Goal: Task Accomplishment & Management: Manage account settings

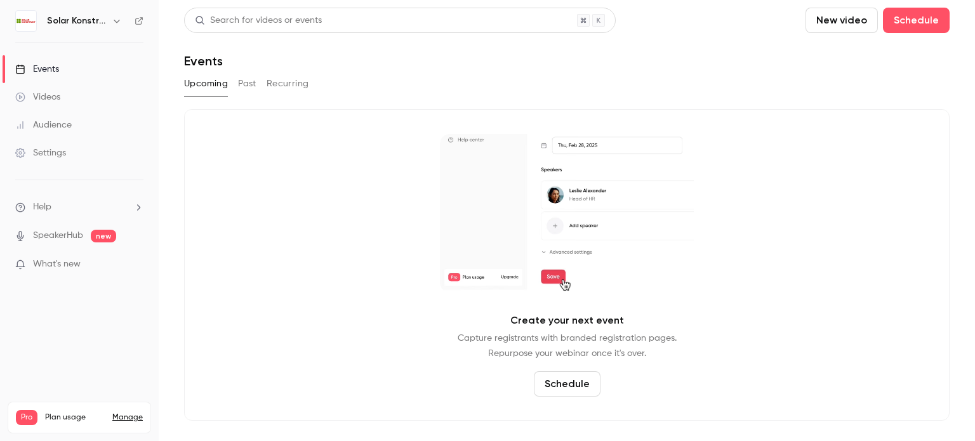
click at [114, 16] on icon "button" at bounding box center [117, 21] width 10 height 10
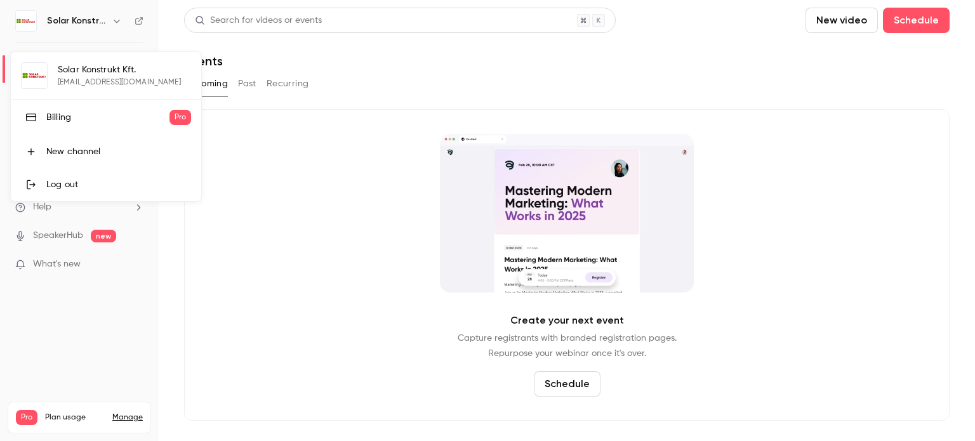
click at [71, 180] on div "Log out" at bounding box center [118, 184] width 145 height 13
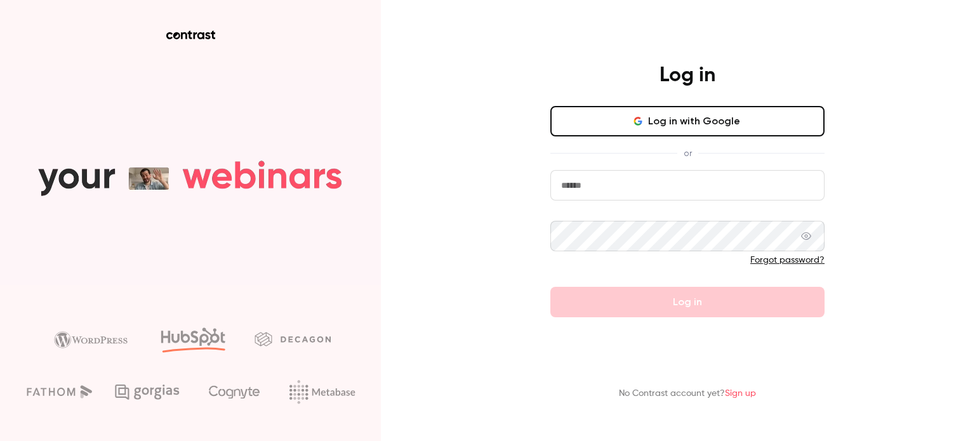
click at [572, 182] on input "email" at bounding box center [687, 185] width 274 height 30
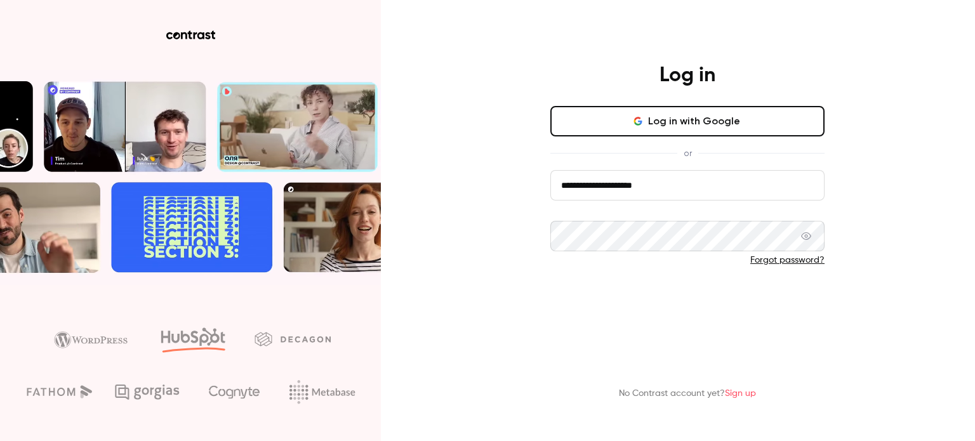
click at [696, 298] on button "Log in" at bounding box center [687, 302] width 274 height 30
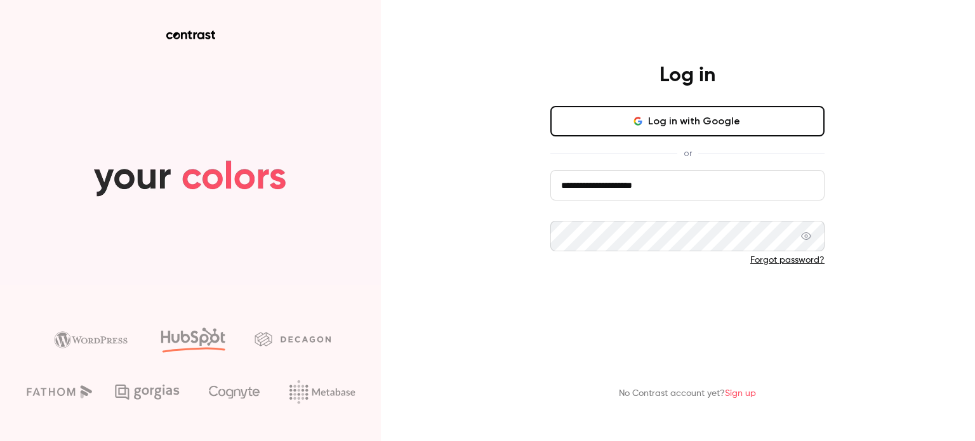
click at [694, 304] on button "Log in" at bounding box center [687, 302] width 274 height 30
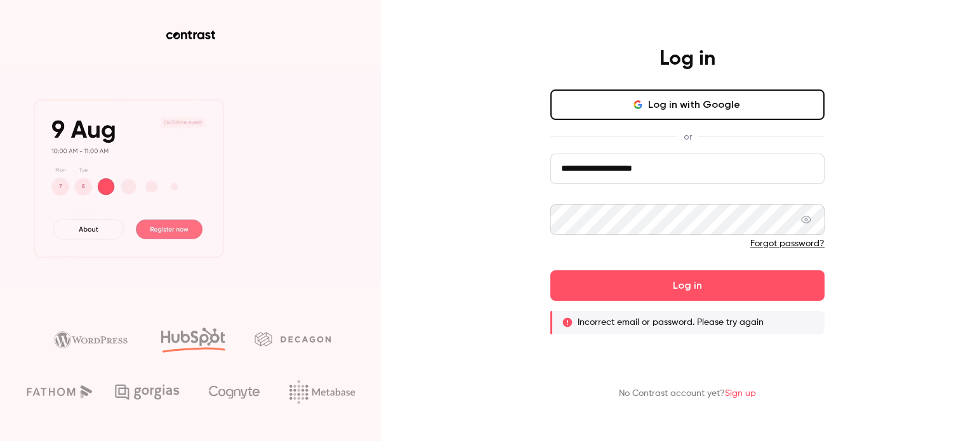
click at [803, 218] on icon at bounding box center [806, 220] width 10 height 10
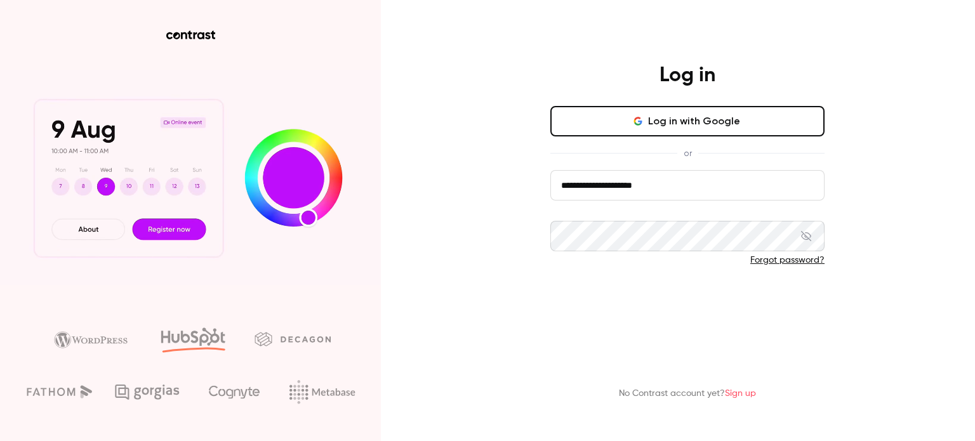
click at [625, 292] on button "Log in" at bounding box center [687, 302] width 274 height 30
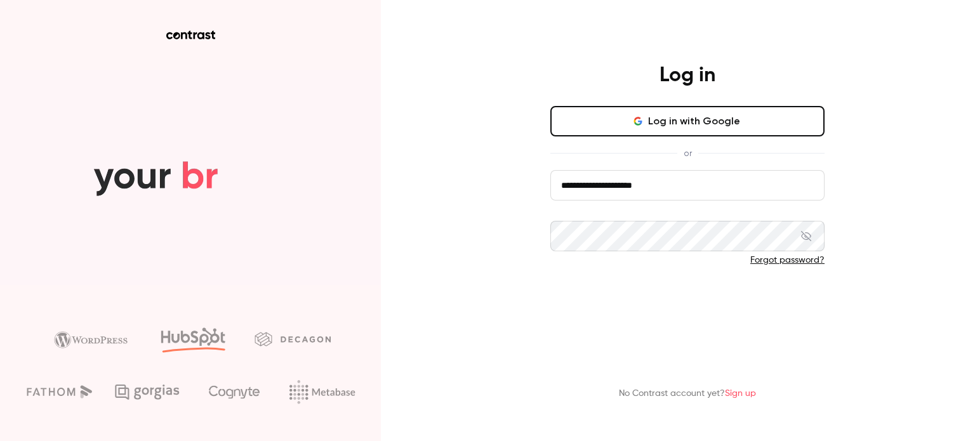
click at [676, 301] on button "Log in" at bounding box center [687, 302] width 274 height 30
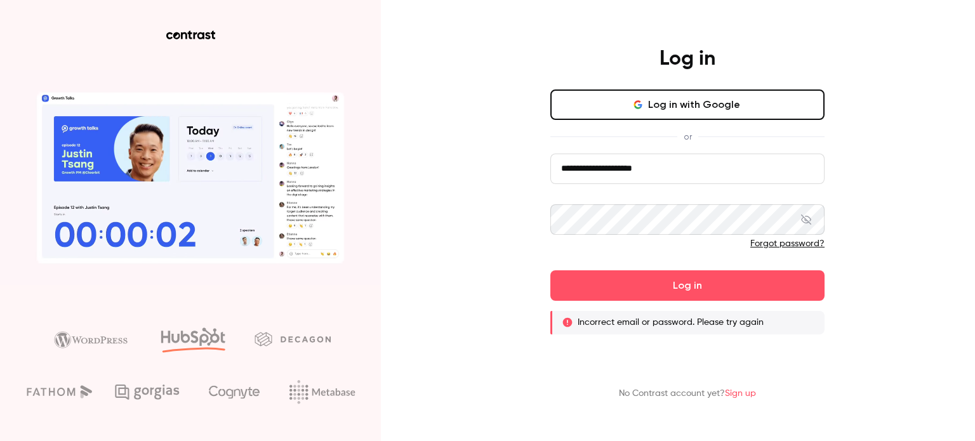
click at [582, 170] on input "**********" at bounding box center [687, 169] width 274 height 30
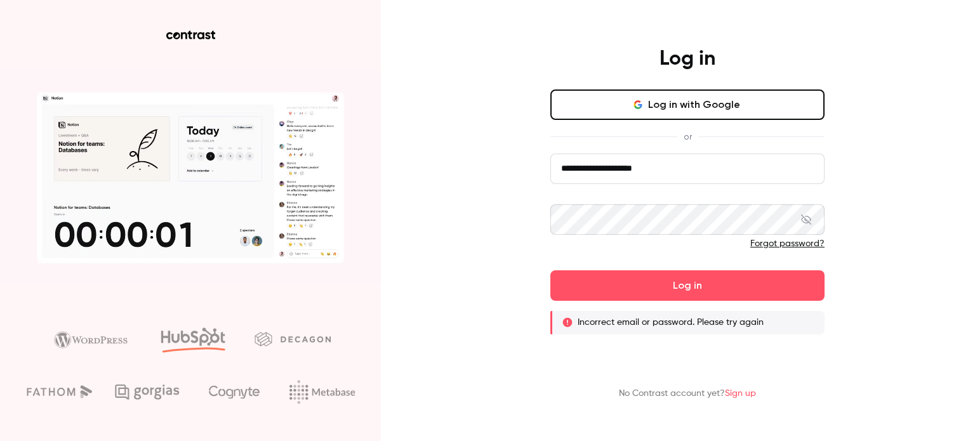
drag, startPoint x: 580, startPoint y: 170, endPoint x: 546, endPoint y: 170, distance: 33.6
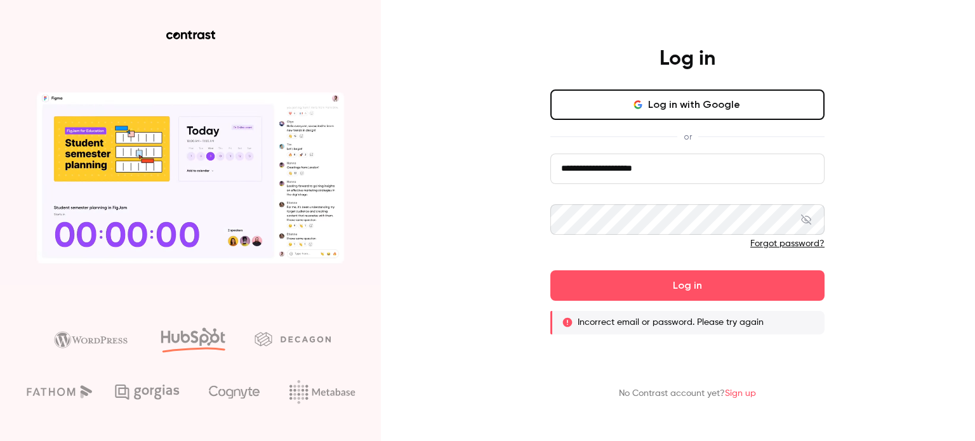
click at [546, 170] on div "**********" at bounding box center [688, 190] width 330 height 288
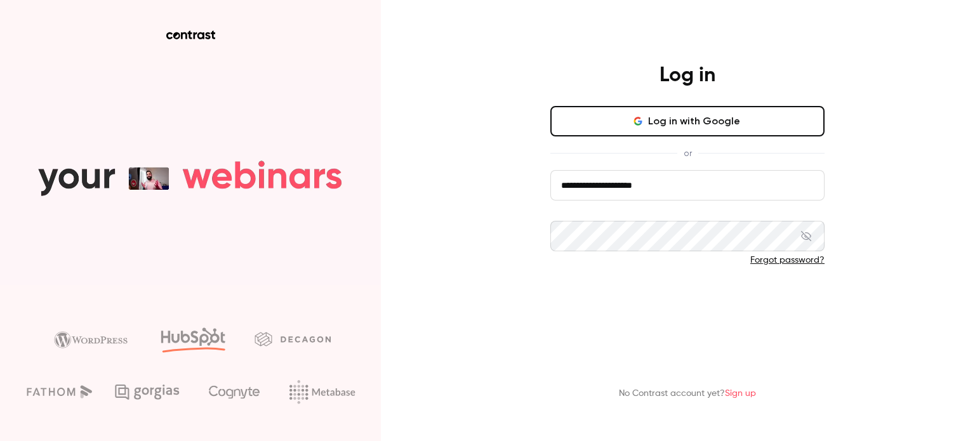
type input "**********"
click at [669, 301] on button "Log in" at bounding box center [687, 302] width 274 height 30
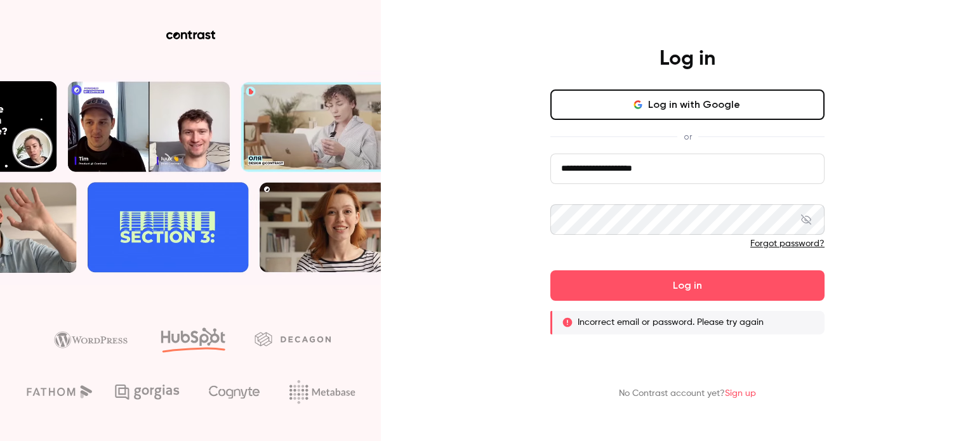
click at [516, 223] on div "**********" at bounding box center [487, 220] width 975 height 441
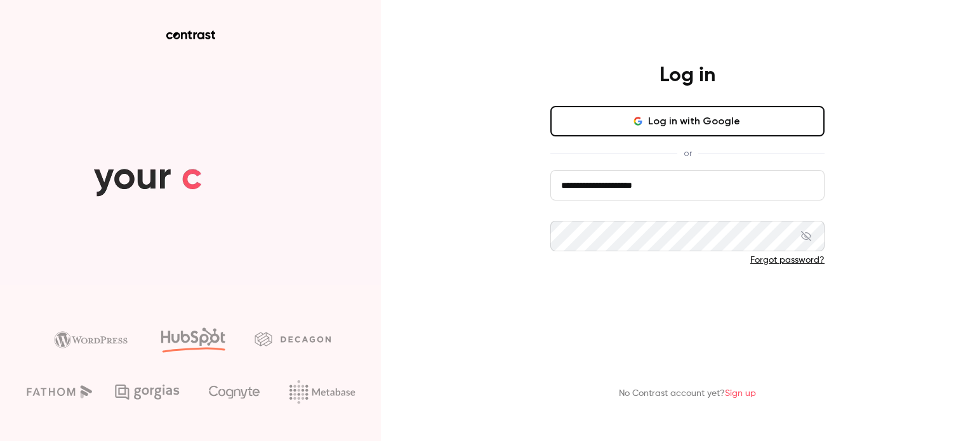
click at [701, 304] on button "Log in" at bounding box center [687, 302] width 274 height 30
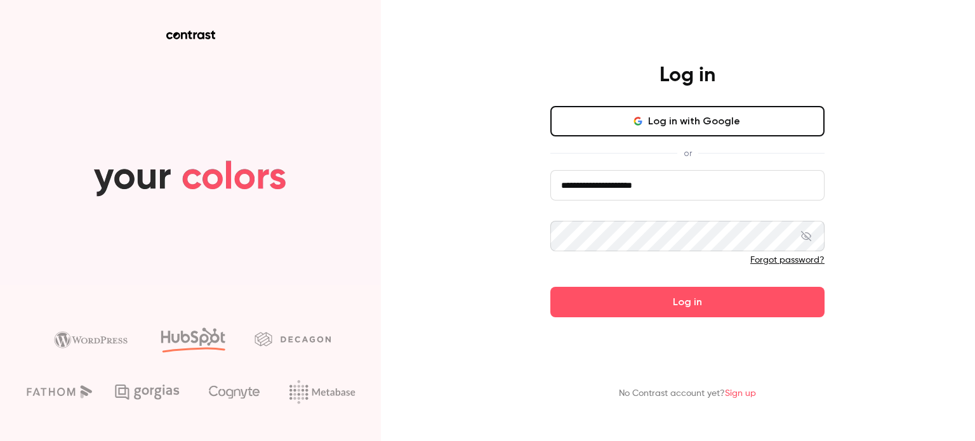
click at [550, 287] on button "Log in" at bounding box center [687, 302] width 274 height 30
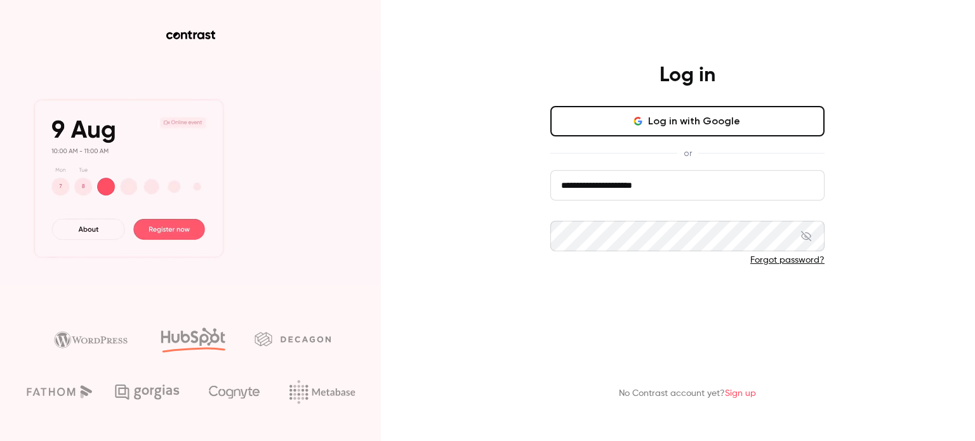
click at [670, 303] on button "Log in" at bounding box center [687, 302] width 274 height 30
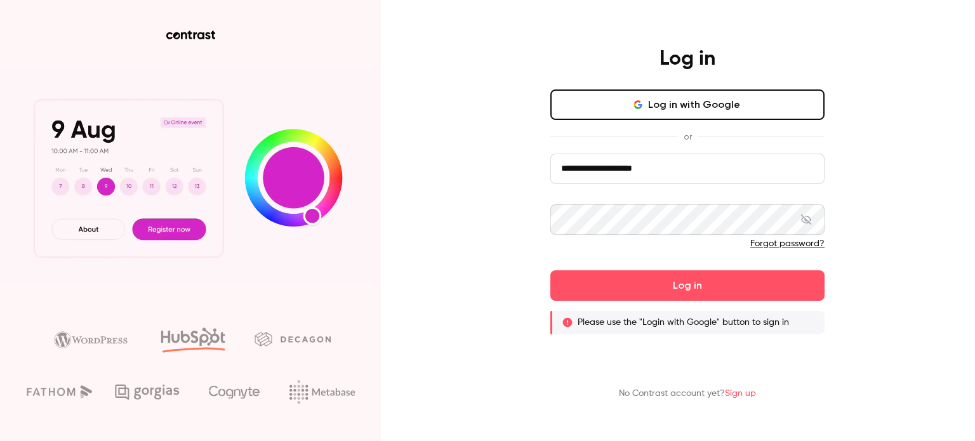
click at [665, 103] on button "Log in with Google" at bounding box center [687, 105] width 274 height 30
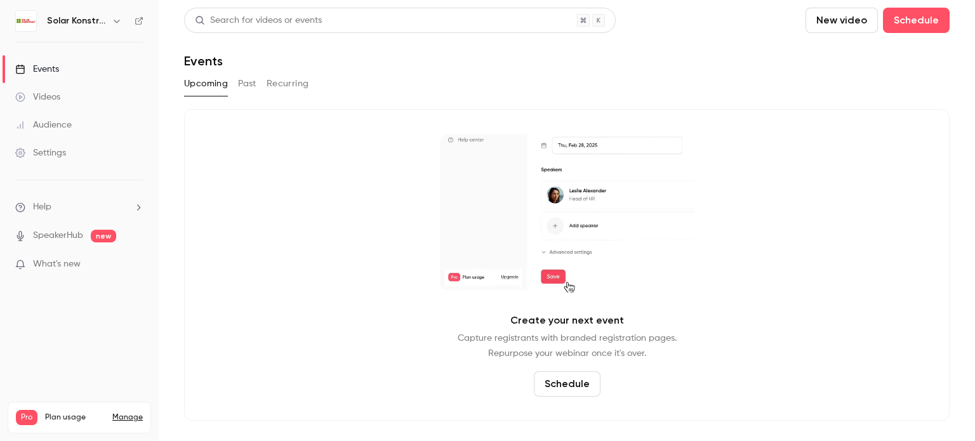
click at [43, 150] on div "Settings" at bounding box center [40, 153] width 51 height 13
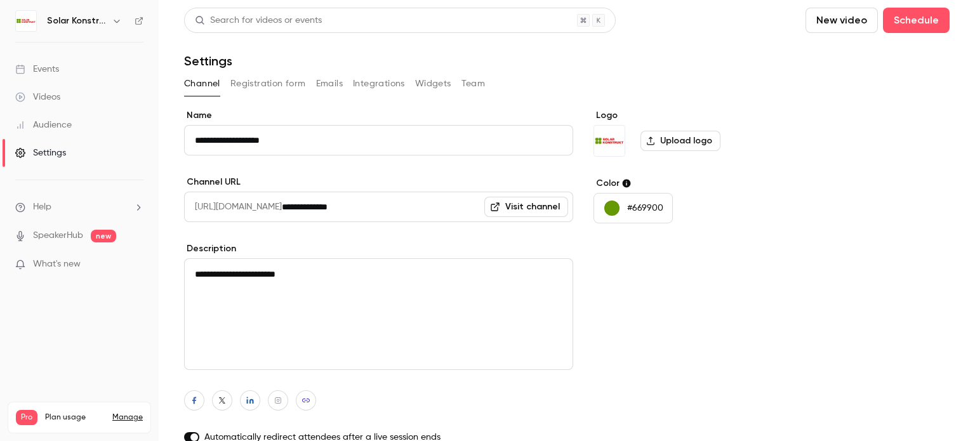
click at [284, 81] on button "Registration form" at bounding box center [268, 84] width 76 height 20
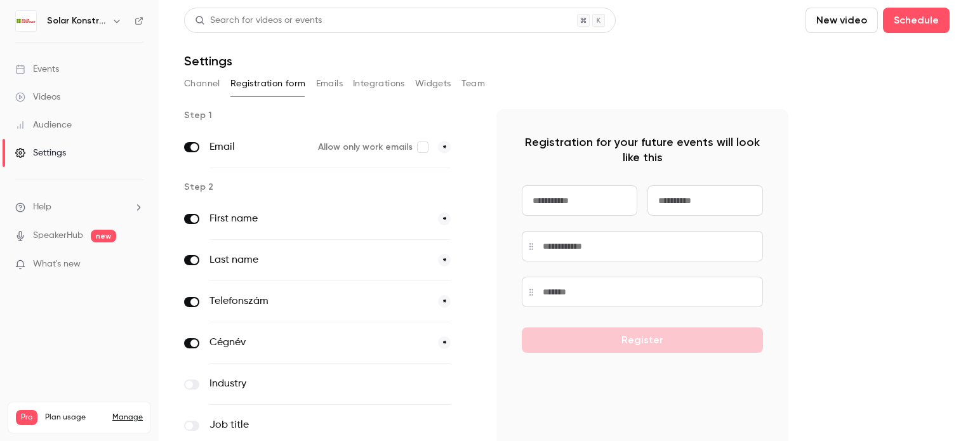
click at [324, 88] on button "Emails" at bounding box center [329, 84] width 27 height 20
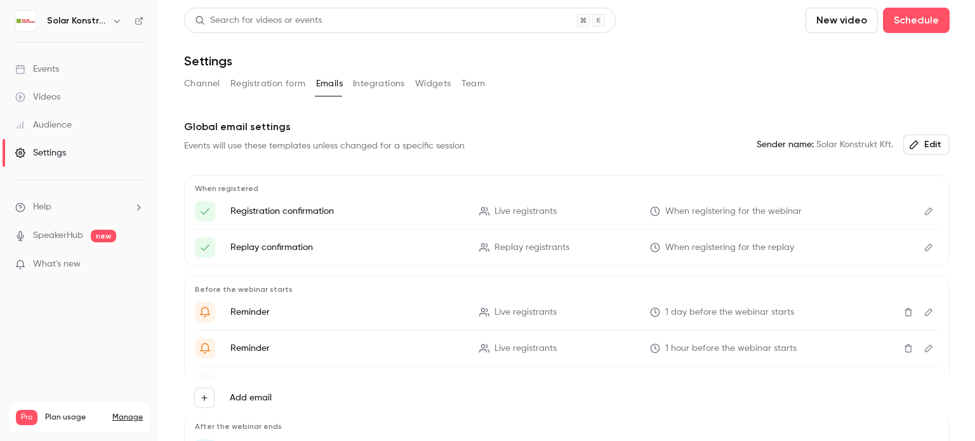
click at [370, 88] on button "Integrations" at bounding box center [379, 84] width 52 height 20
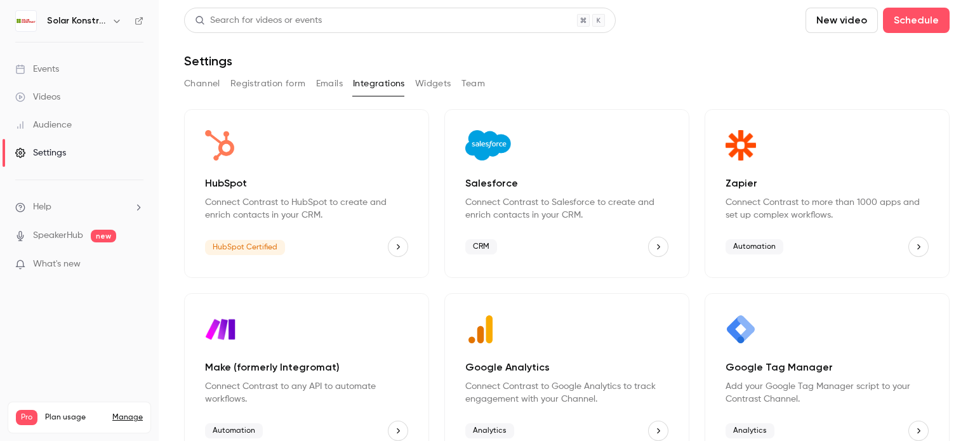
click at [448, 86] on button "Widgets" at bounding box center [433, 84] width 36 height 20
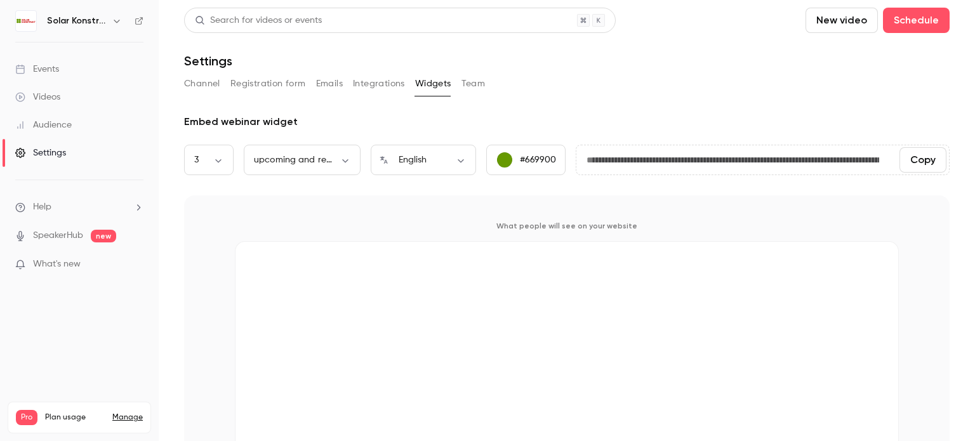
click at [54, 73] on div "Events" at bounding box center [37, 69] width 44 height 13
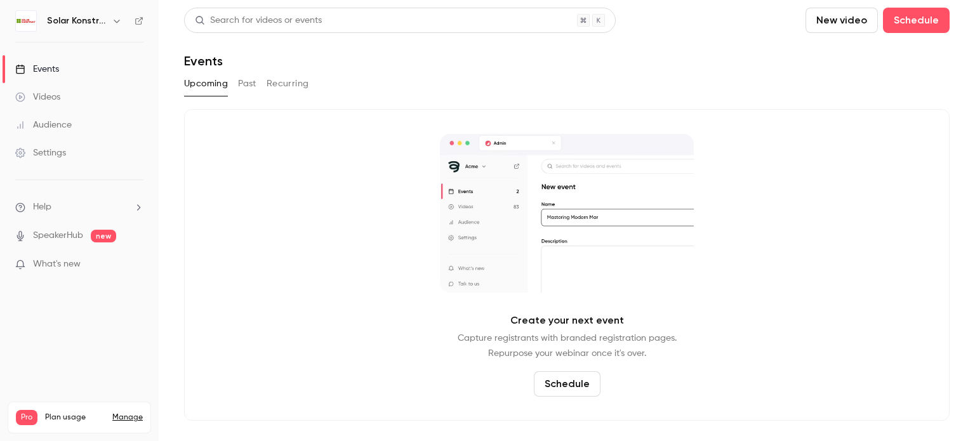
click at [243, 86] on button "Past" at bounding box center [247, 84] width 18 height 20
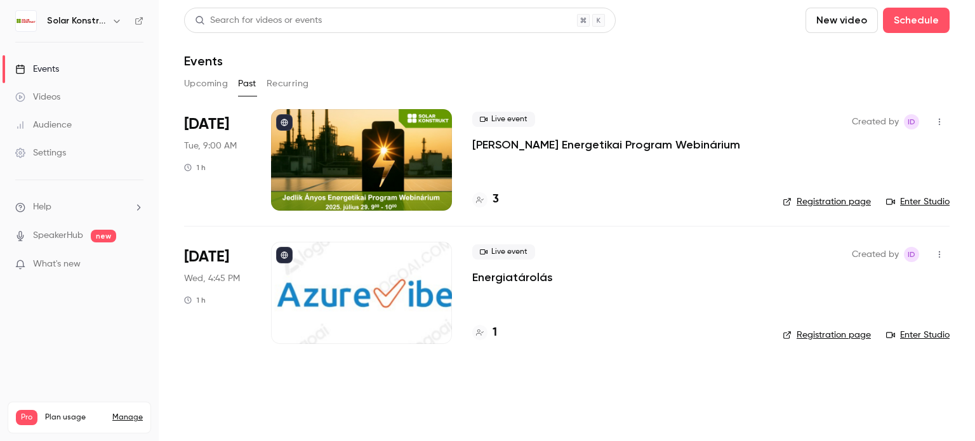
click at [340, 134] on div at bounding box center [361, 160] width 181 height 102
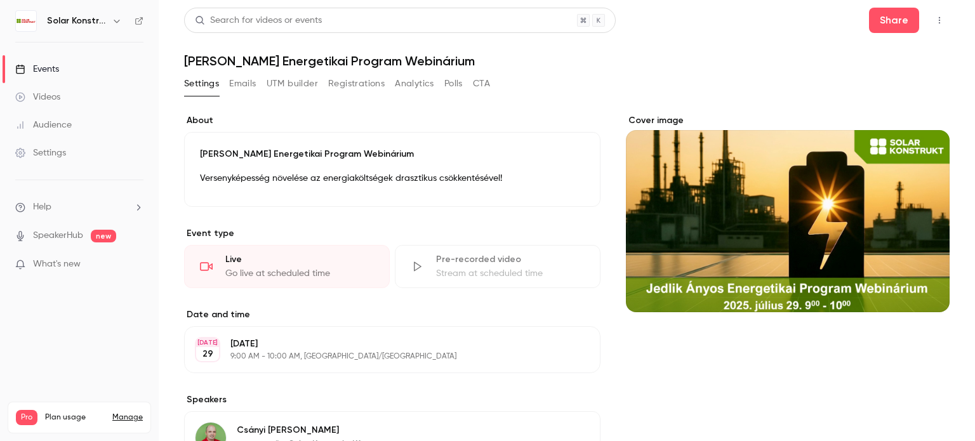
click at [248, 78] on button "Emails" at bounding box center [242, 84] width 27 height 20
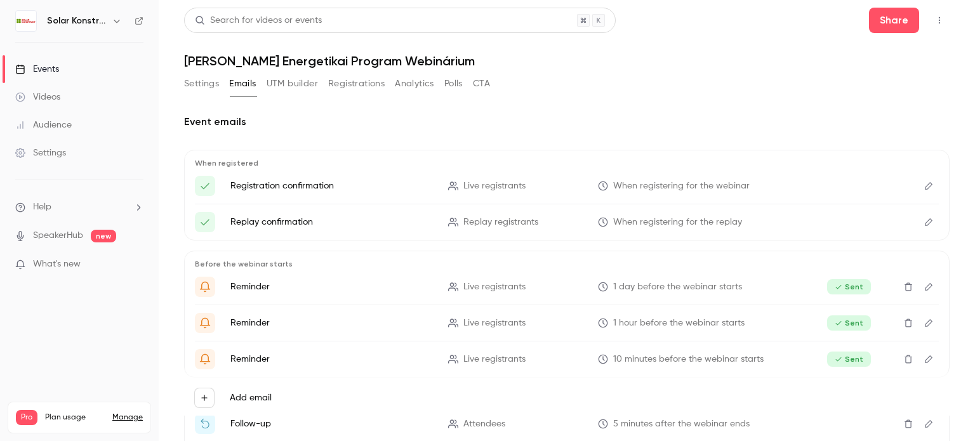
click at [924, 185] on icon "Edit" at bounding box center [929, 186] width 10 height 9
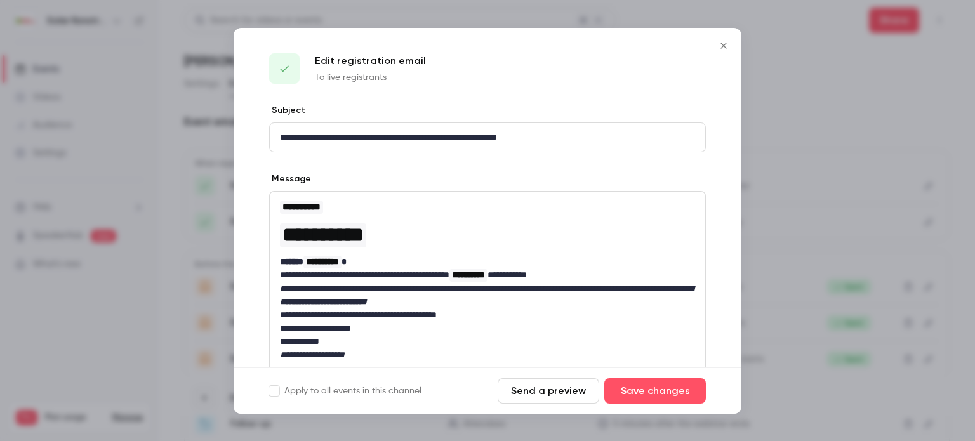
click at [727, 46] on icon "Close" at bounding box center [723, 46] width 15 height 10
